Goal: Use online tool/utility: Utilize a website feature to perform a specific function

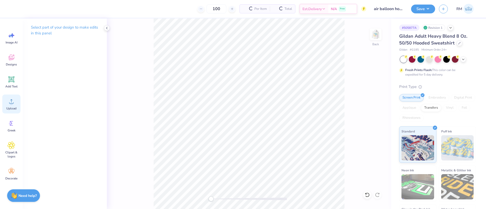
click at [14, 106] on div "Upload" at bounding box center [11, 104] width 18 height 19
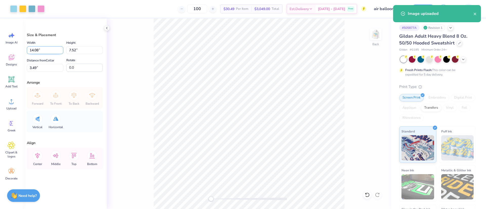
click at [42, 47] on input "14.08" at bounding box center [45, 50] width 36 height 8
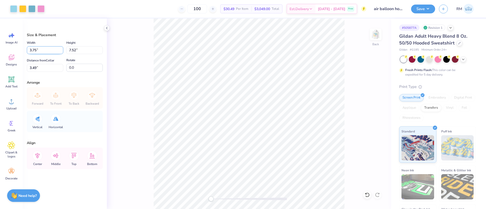
type input "3.75"
type input "2.00"
type input "6.25"
click at [47, 46] on div "Width 3.75 3.75 "" at bounding box center [45, 47] width 36 height 14
drag, startPoint x: 46, startPoint y: 50, endPoint x: 7, endPoint y: 45, distance: 40.1
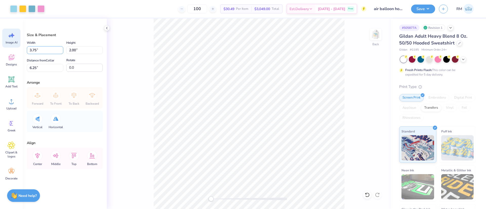
click at [7, 45] on div "Art colors 100 $30.49 Per Item $3,049.00 Total Est. Delivery [DATE] - [DATE] Fr…" at bounding box center [243, 104] width 486 height 209
type input "4.00"
type input "2.14"
drag, startPoint x: 45, startPoint y: 68, endPoint x: 11, endPoint y: 68, distance: 33.4
click at [11, 68] on div "Art colors 100 $30.49 Per Item $3,049.00 Total Est. Delivery [DATE] - [DATE] Fr…" at bounding box center [243, 104] width 486 height 209
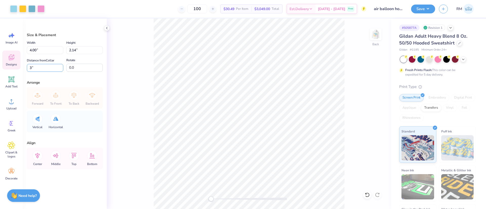
type input "3"
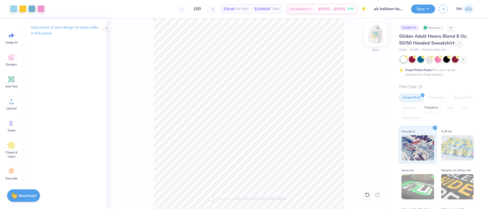
click at [375, 39] on img at bounding box center [376, 34] width 20 height 20
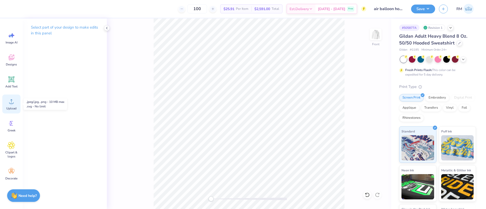
click at [12, 101] on icon at bounding box center [12, 102] width 8 height 8
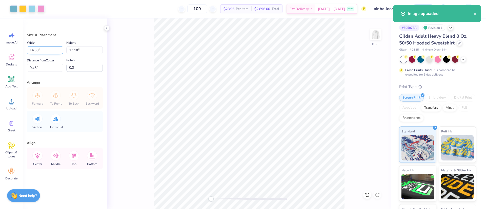
click at [44, 51] on input "14.30" at bounding box center [45, 50] width 36 height 8
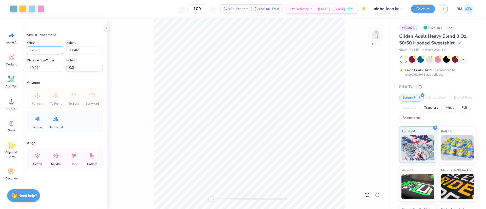
type input "12.50"
type input "11.46"
click at [43, 67] on input "10.27" at bounding box center [45, 68] width 36 height 8
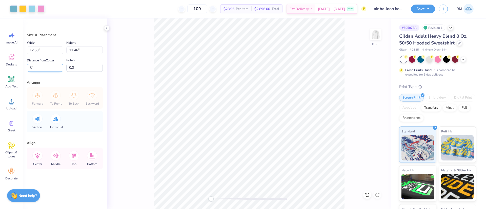
type input "6"
click at [39, 157] on icon at bounding box center [37, 156] width 5 height 6
click at [424, 9] on button "Save" at bounding box center [423, 8] width 24 height 9
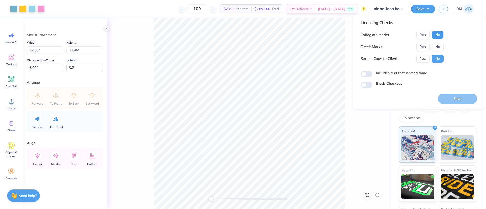
click at [439, 35] on button "No" at bounding box center [438, 35] width 12 height 8
click at [441, 47] on button "No" at bounding box center [438, 47] width 12 height 8
click at [461, 96] on button "Save" at bounding box center [457, 99] width 39 height 10
